Goal: Unclear: Browse casually

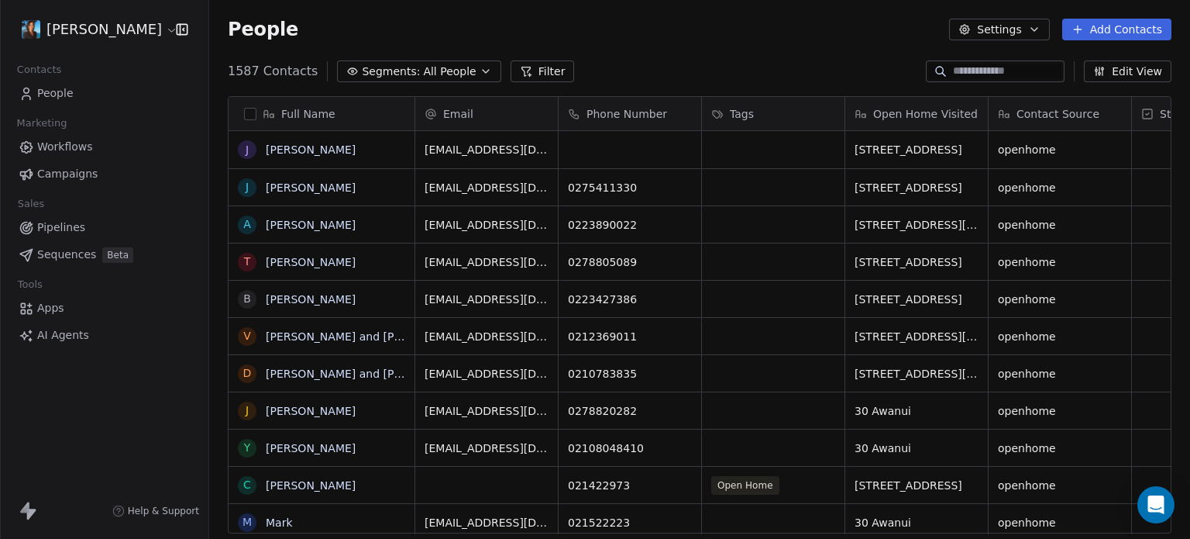
scroll to position [462, 969]
